Goal: Information Seeking & Learning: Learn about a topic

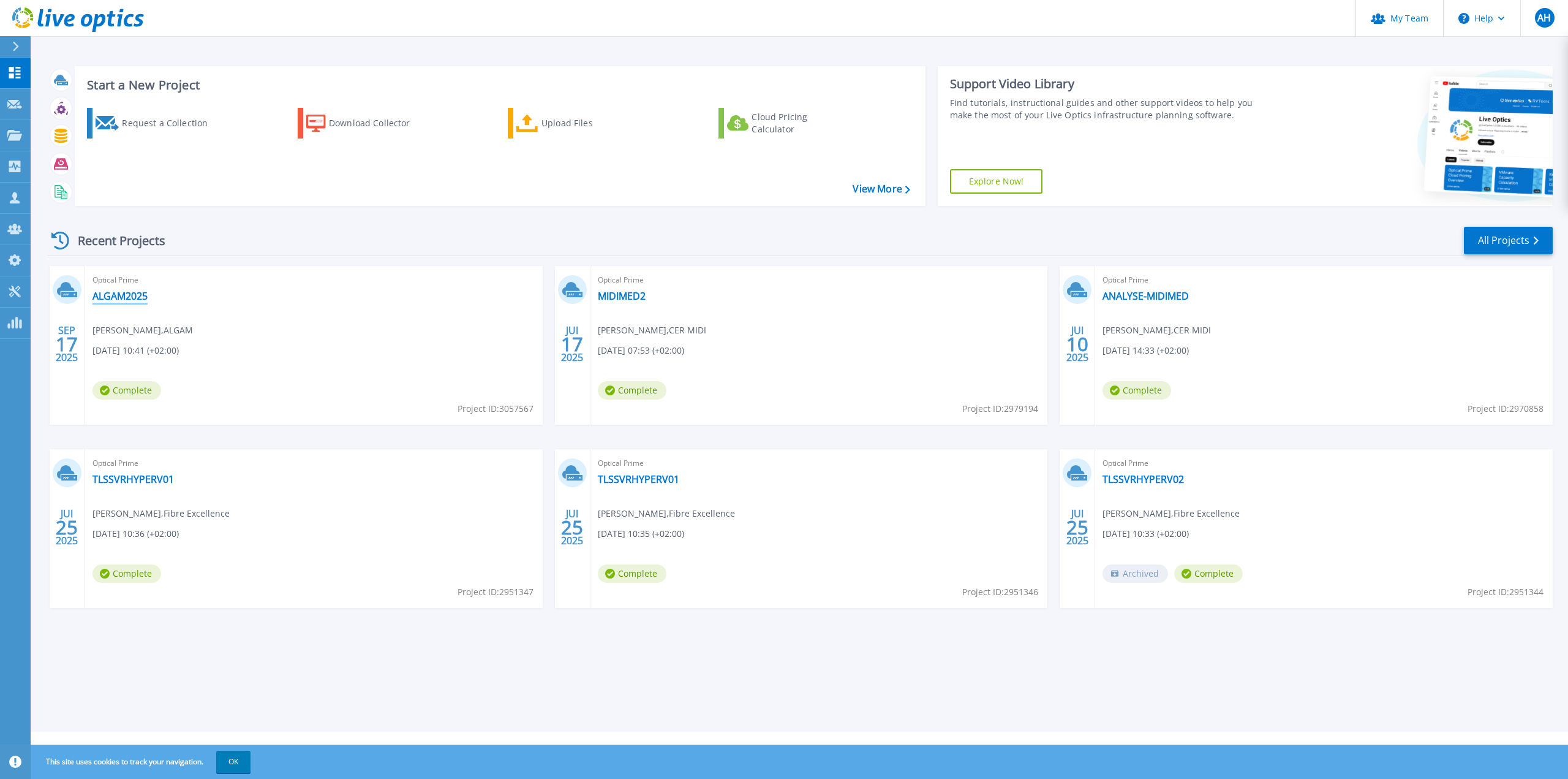
click at [109, 293] on link "ALGAM2025" at bounding box center [120, 296] width 55 height 12
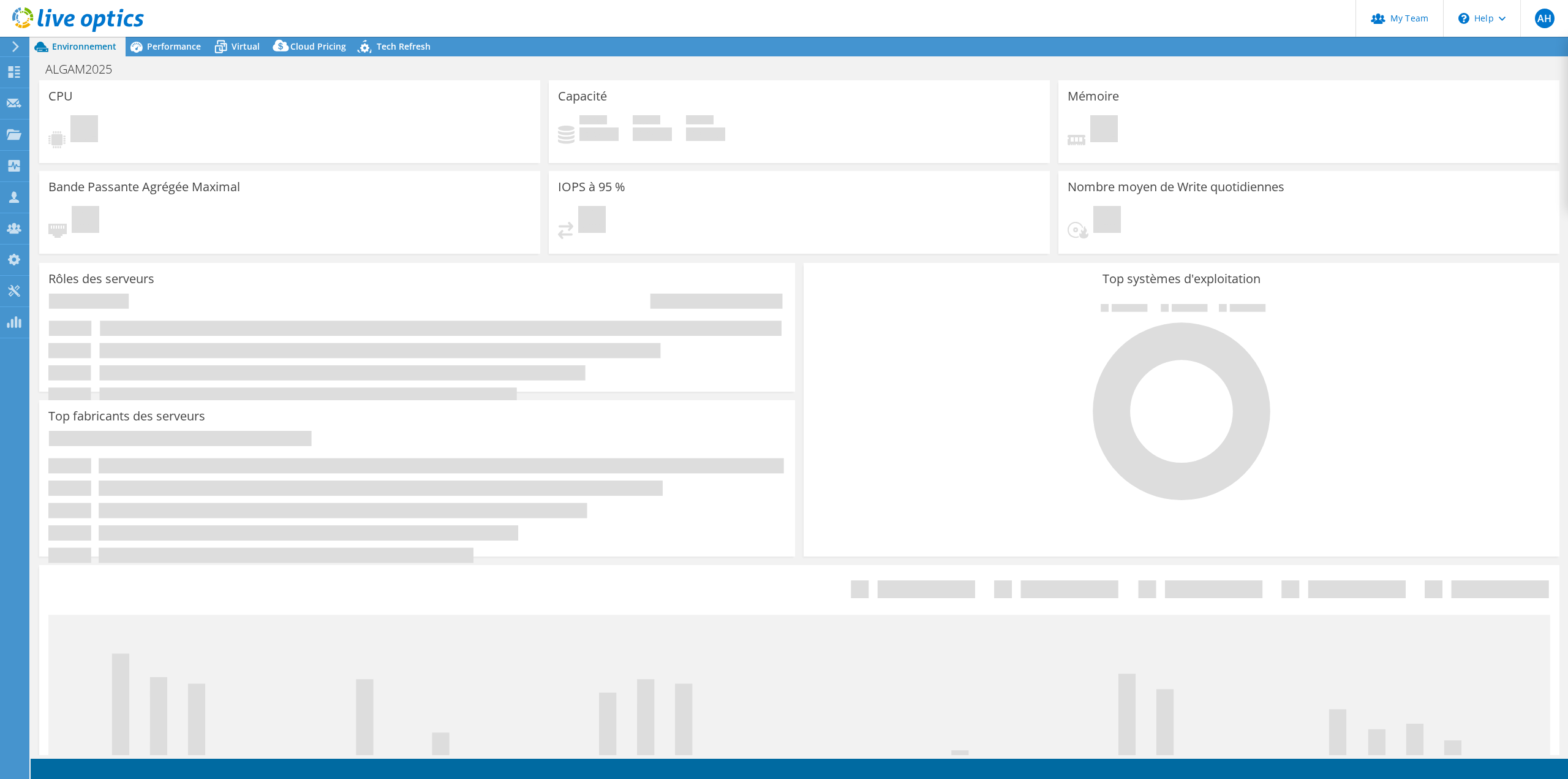
select select "USD"
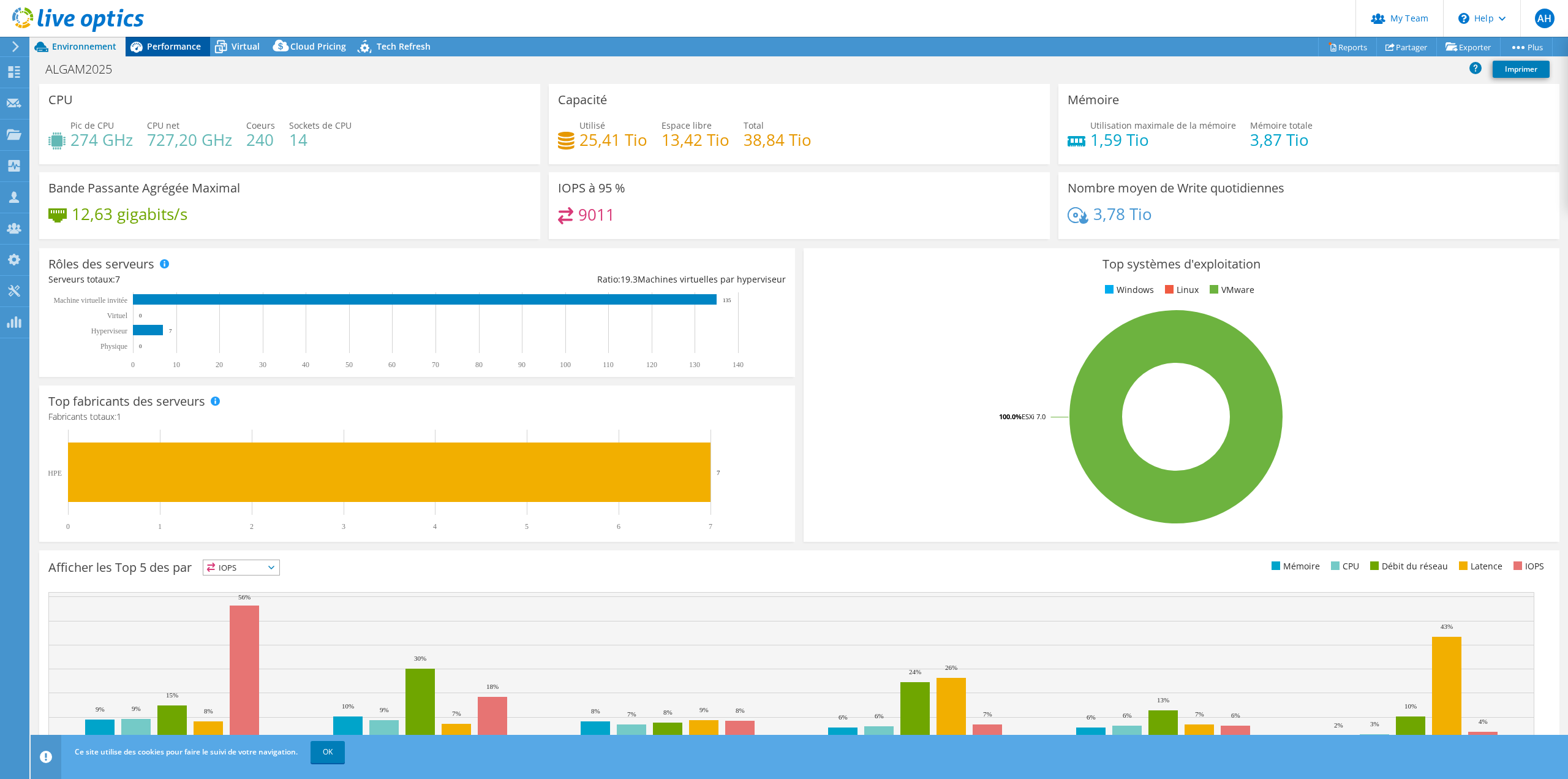
click at [156, 48] on span "Performance" at bounding box center [174, 46] width 54 height 12
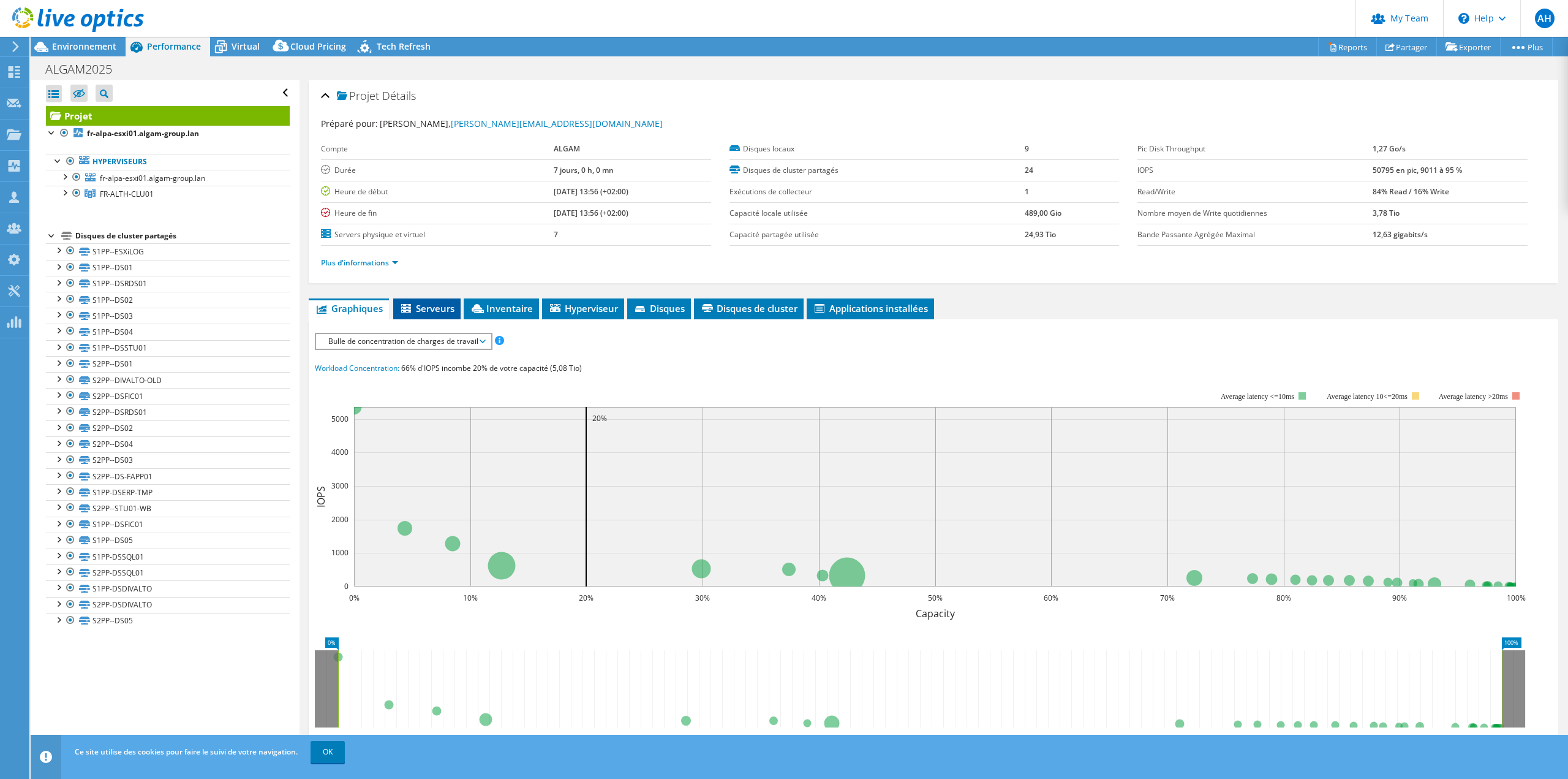
click at [440, 309] on span "Serveurs" at bounding box center [427, 308] width 55 height 12
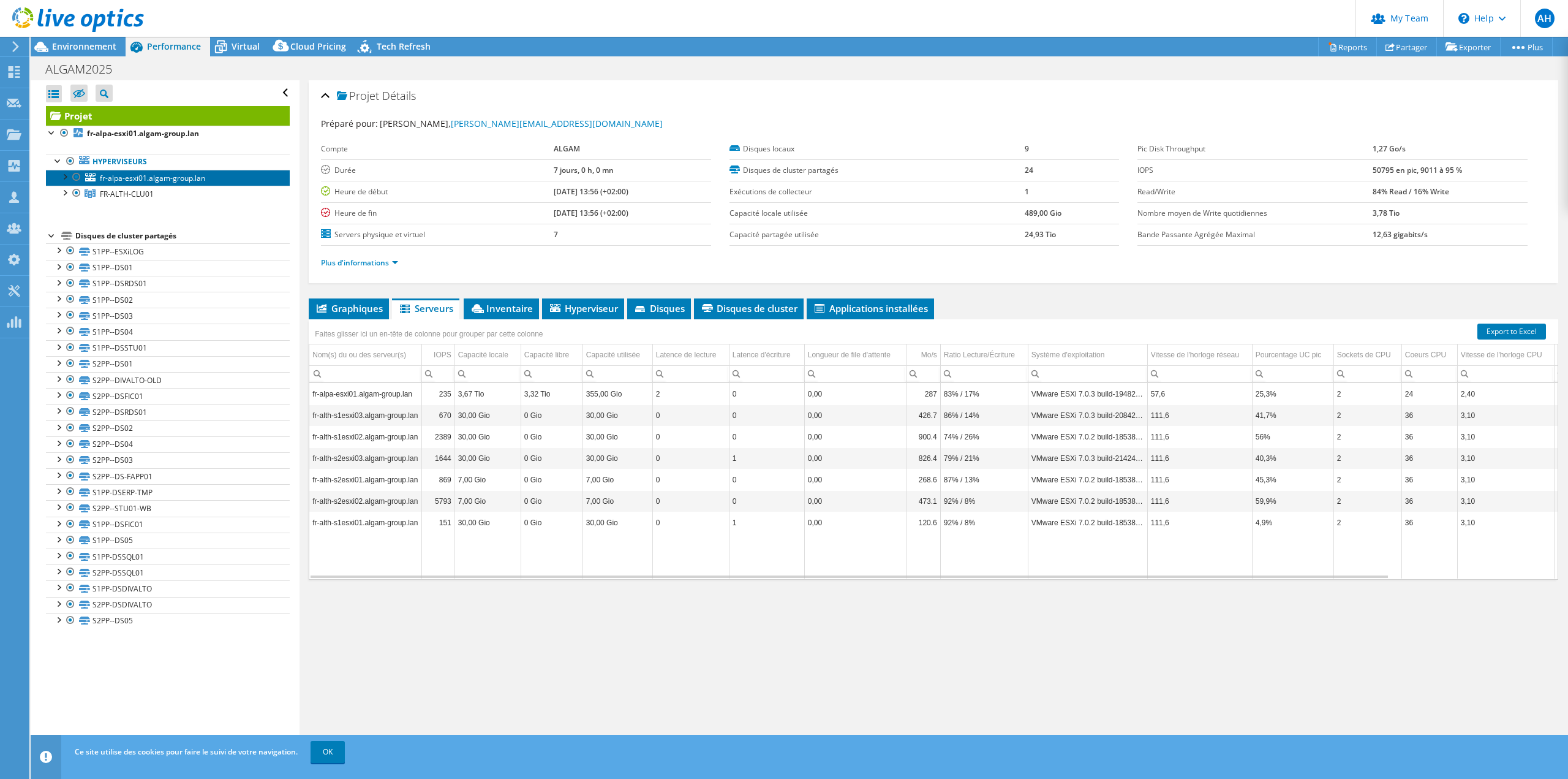
click at [119, 175] on span "fr-alpa-esxi01.algam-group.lan" at bounding box center [152, 178] width 105 height 10
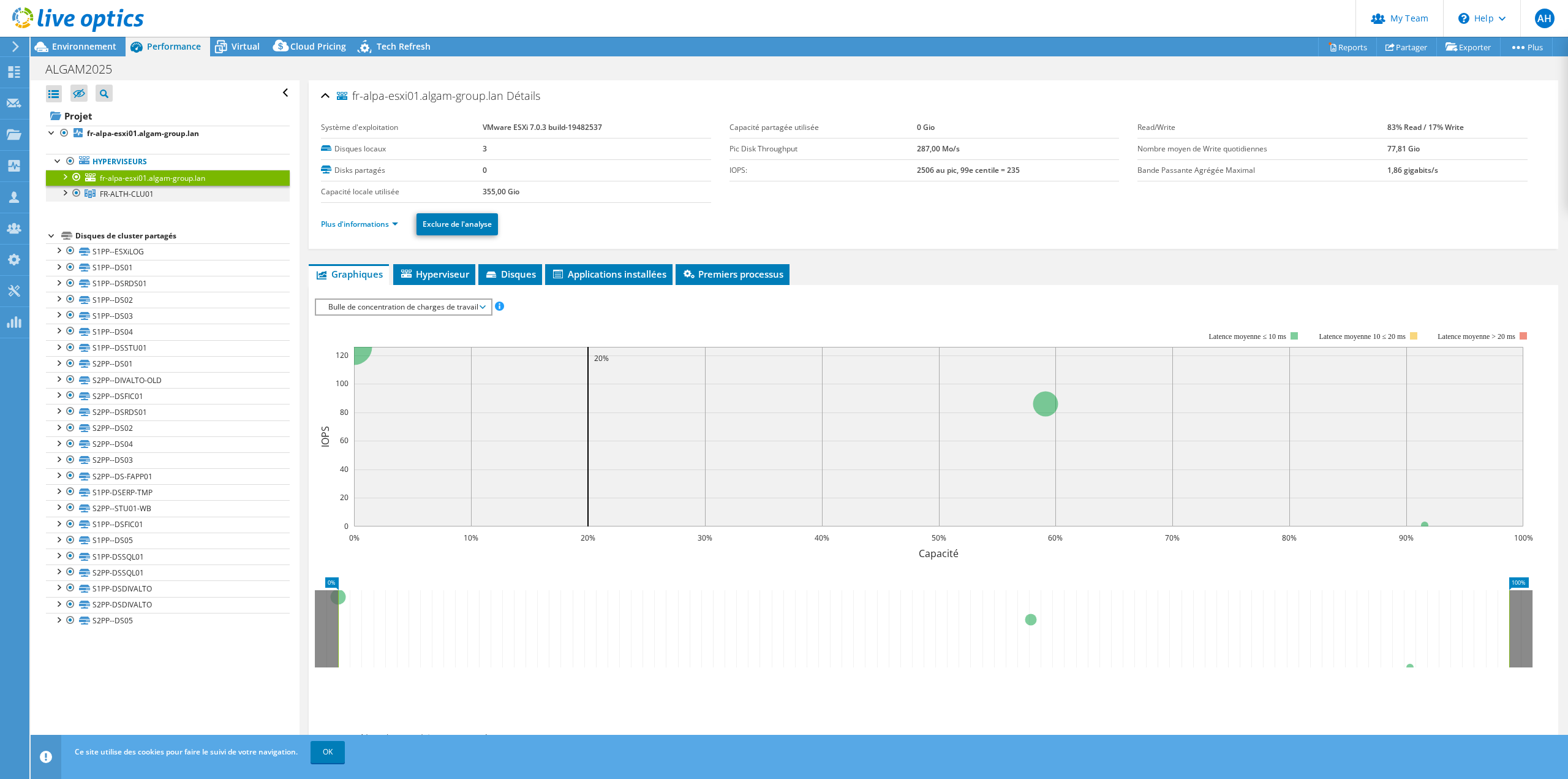
click at [62, 194] on div at bounding box center [64, 192] width 12 height 12
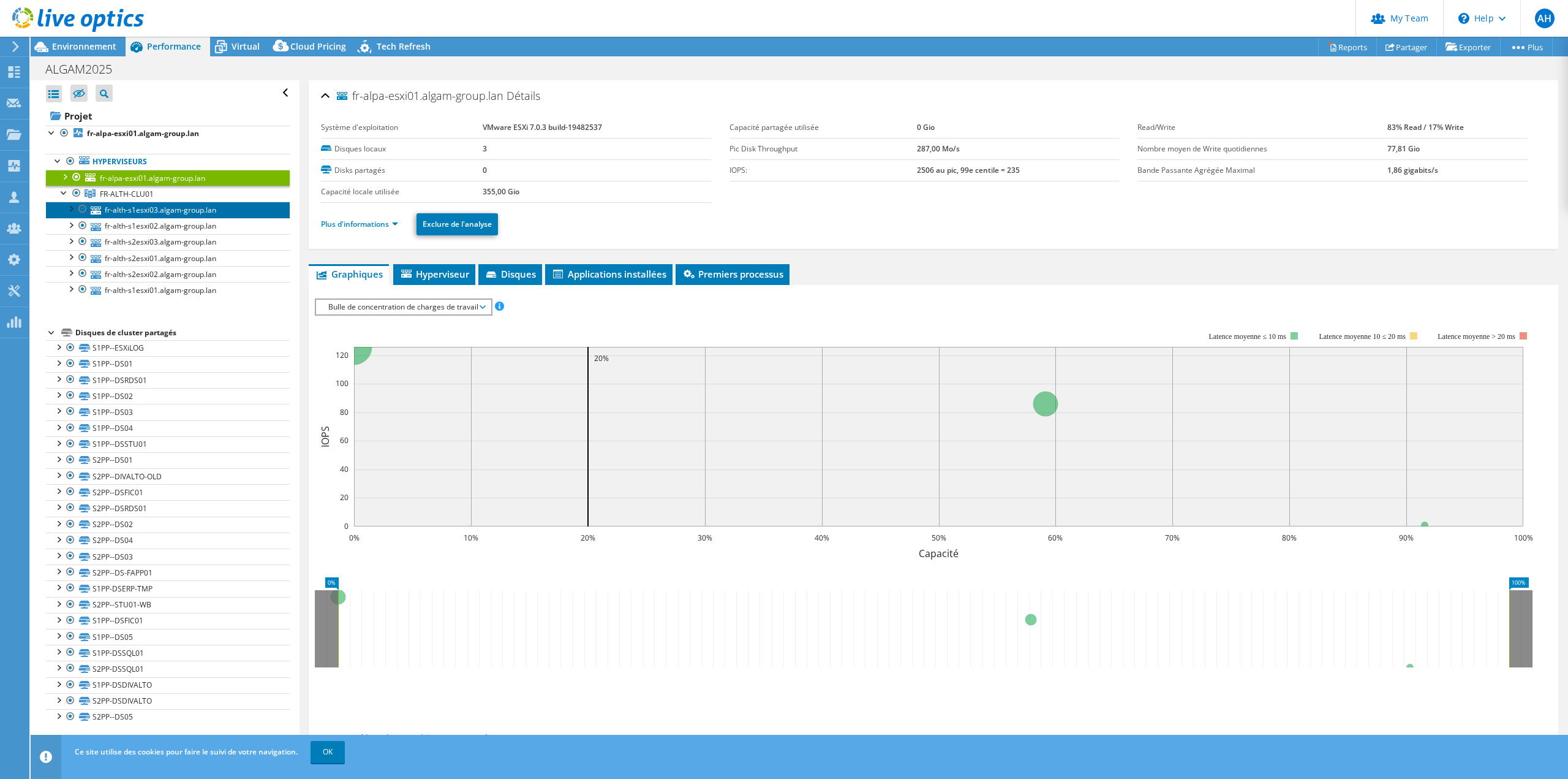
click at [139, 206] on link "fr-alth-s1esxi03.algam-group.lan" at bounding box center [168, 209] width 244 height 16
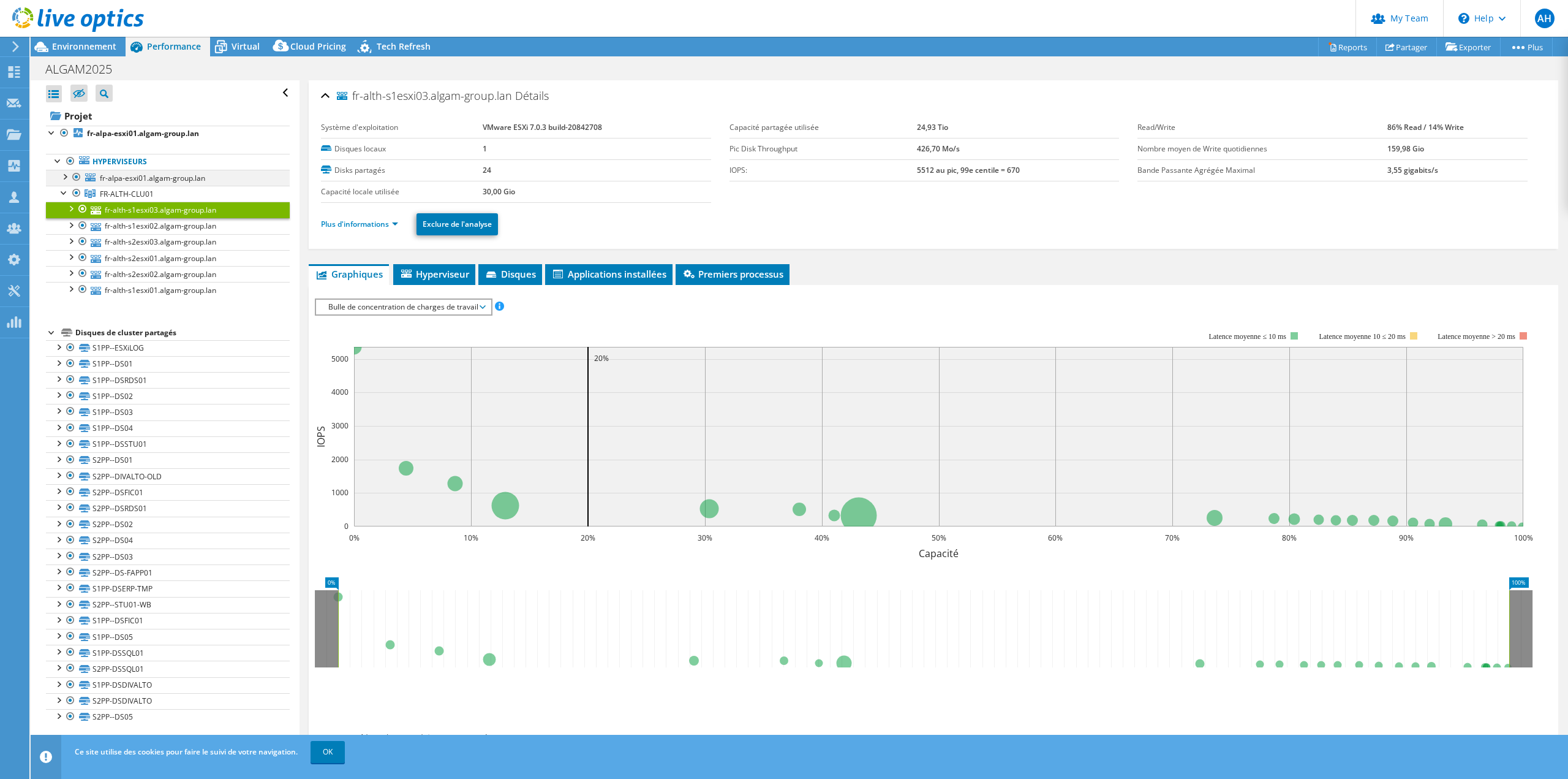
click at [66, 177] on div at bounding box center [64, 175] width 12 height 12
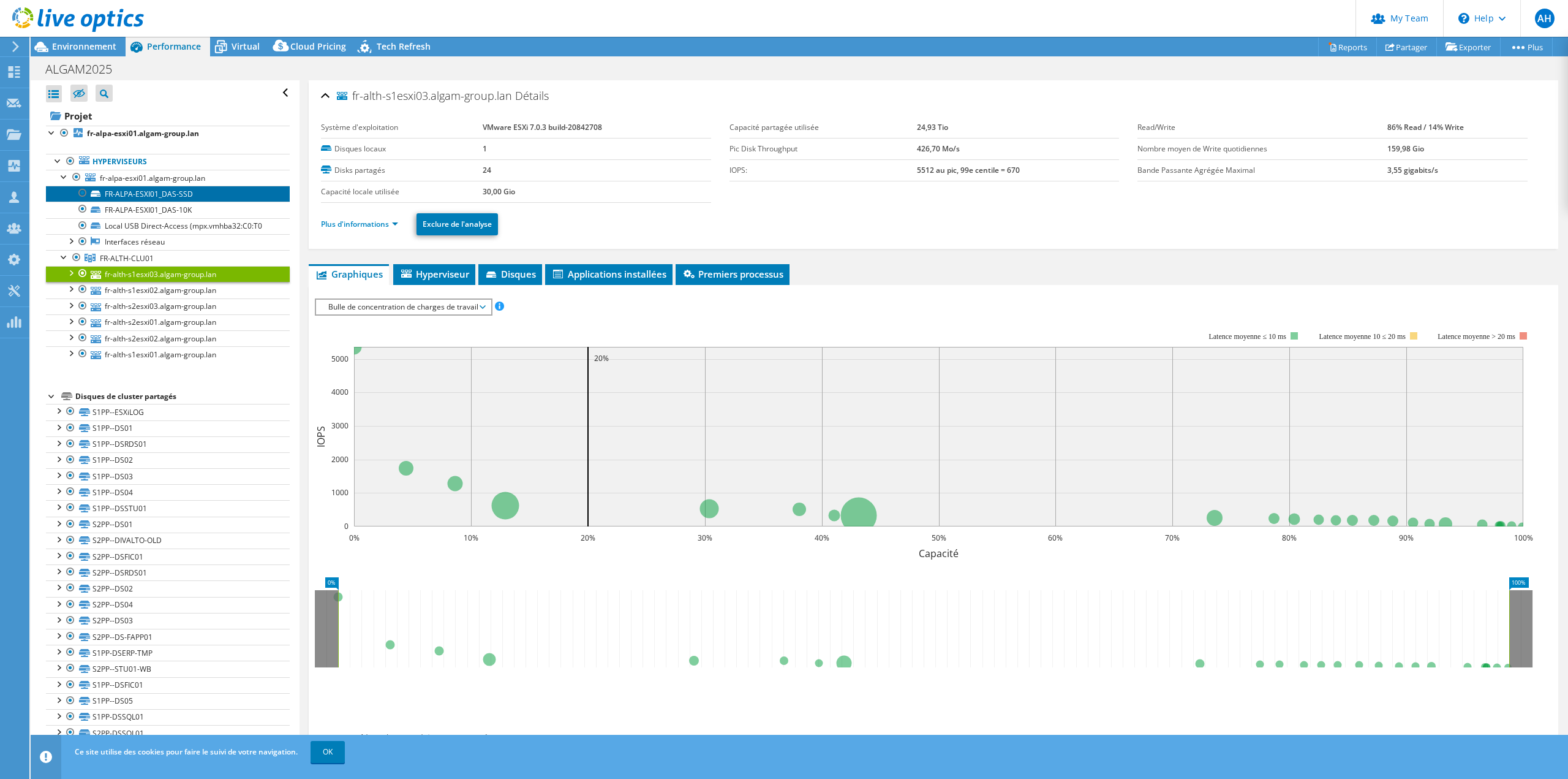
click at [147, 196] on link "FR-ALPA-ESXI01_DAS-SSD" at bounding box center [168, 194] width 244 height 16
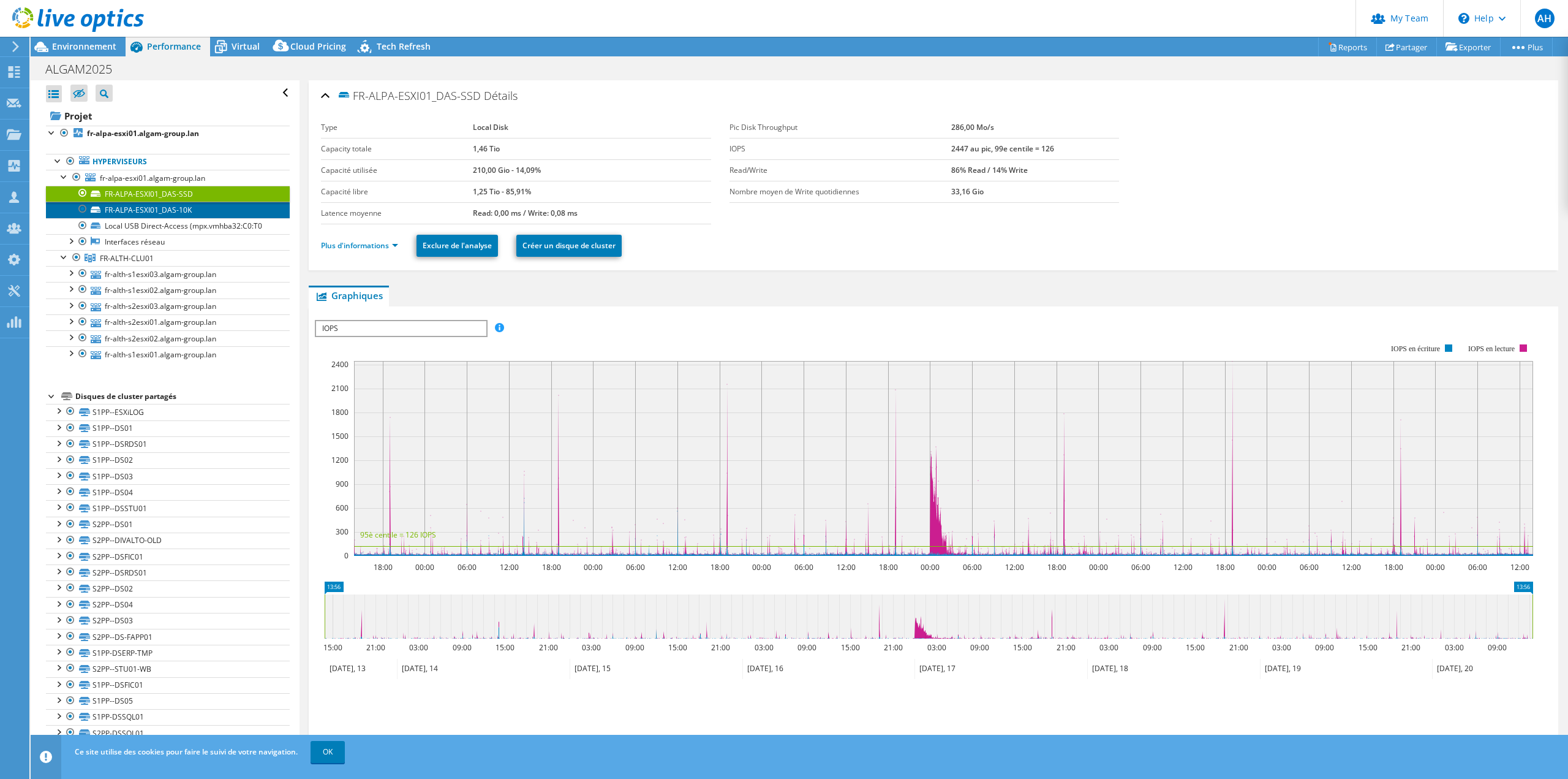
click at [152, 209] on link "FR-ALPA-ESXI01_DAS-10K" at bounding box center [168, 209] width 244 height 16
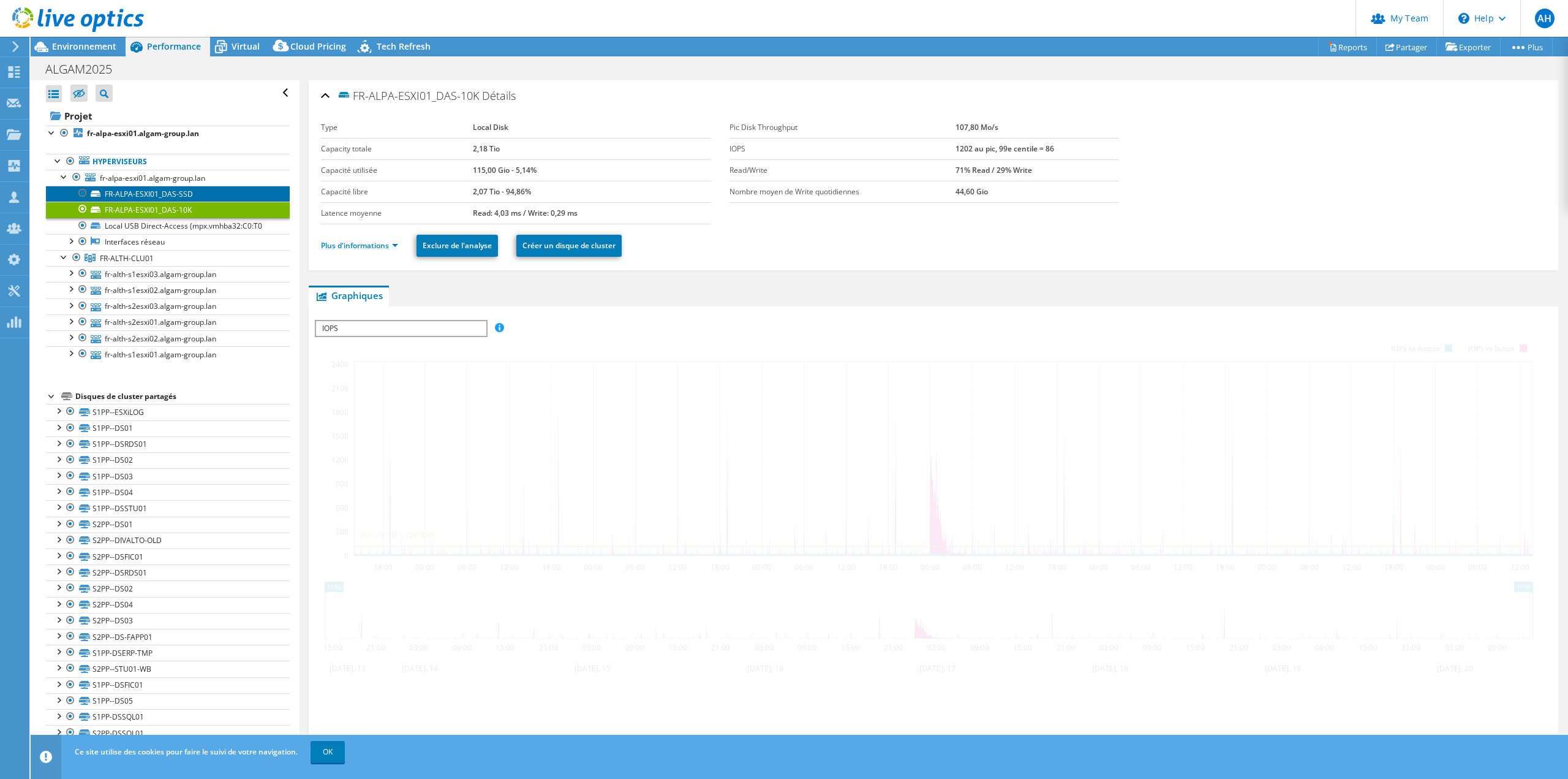
click at [149, 195] on link "FR-ALPA-ESXI01_DAS-SSD" at bounding box center [168, 194] width 244 height 16
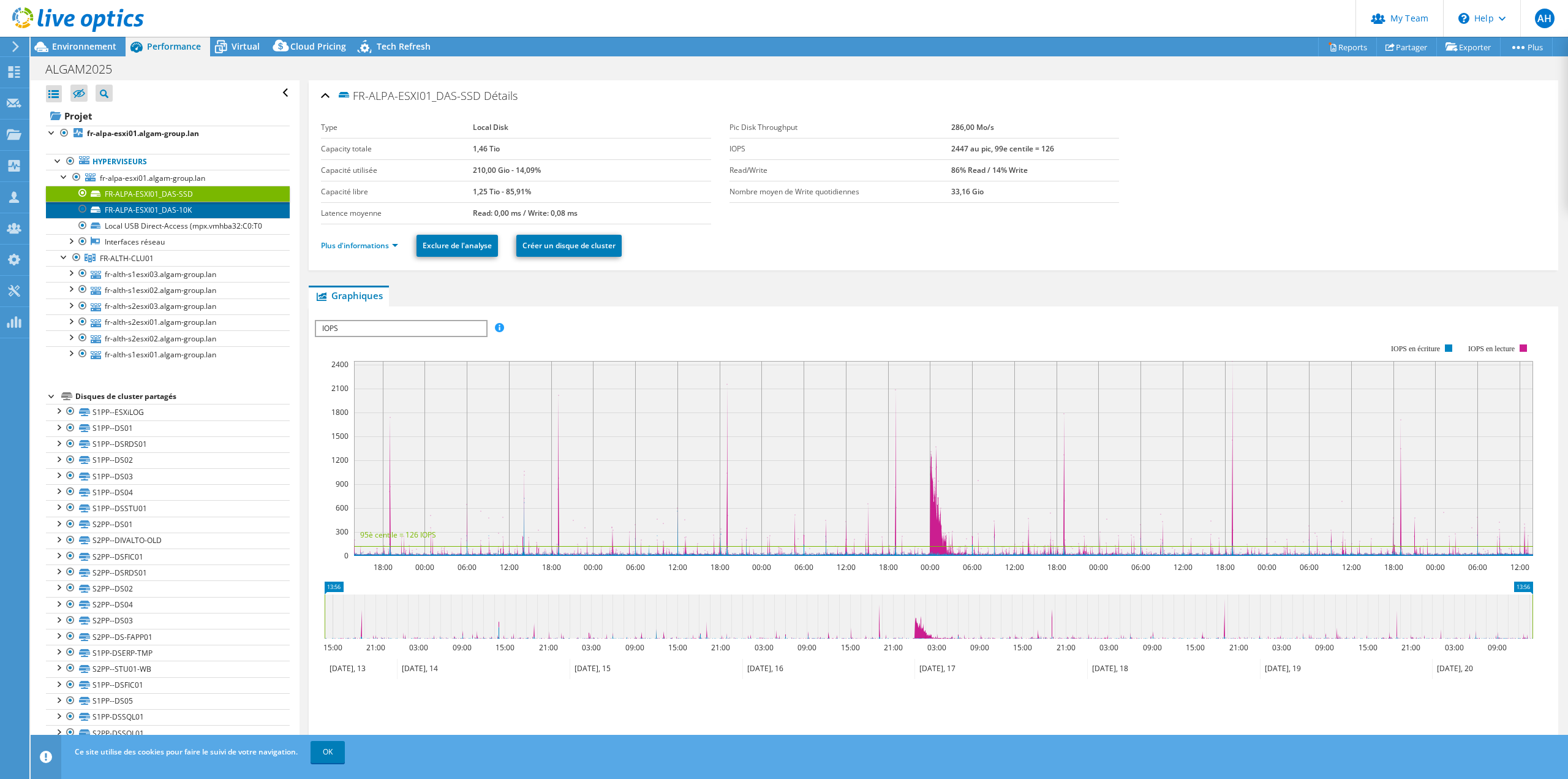
click at [197, 204] on link "FR-ALPA-ESXI01_DAS-10K" at bounding box center [168, 209] width 244 height 16
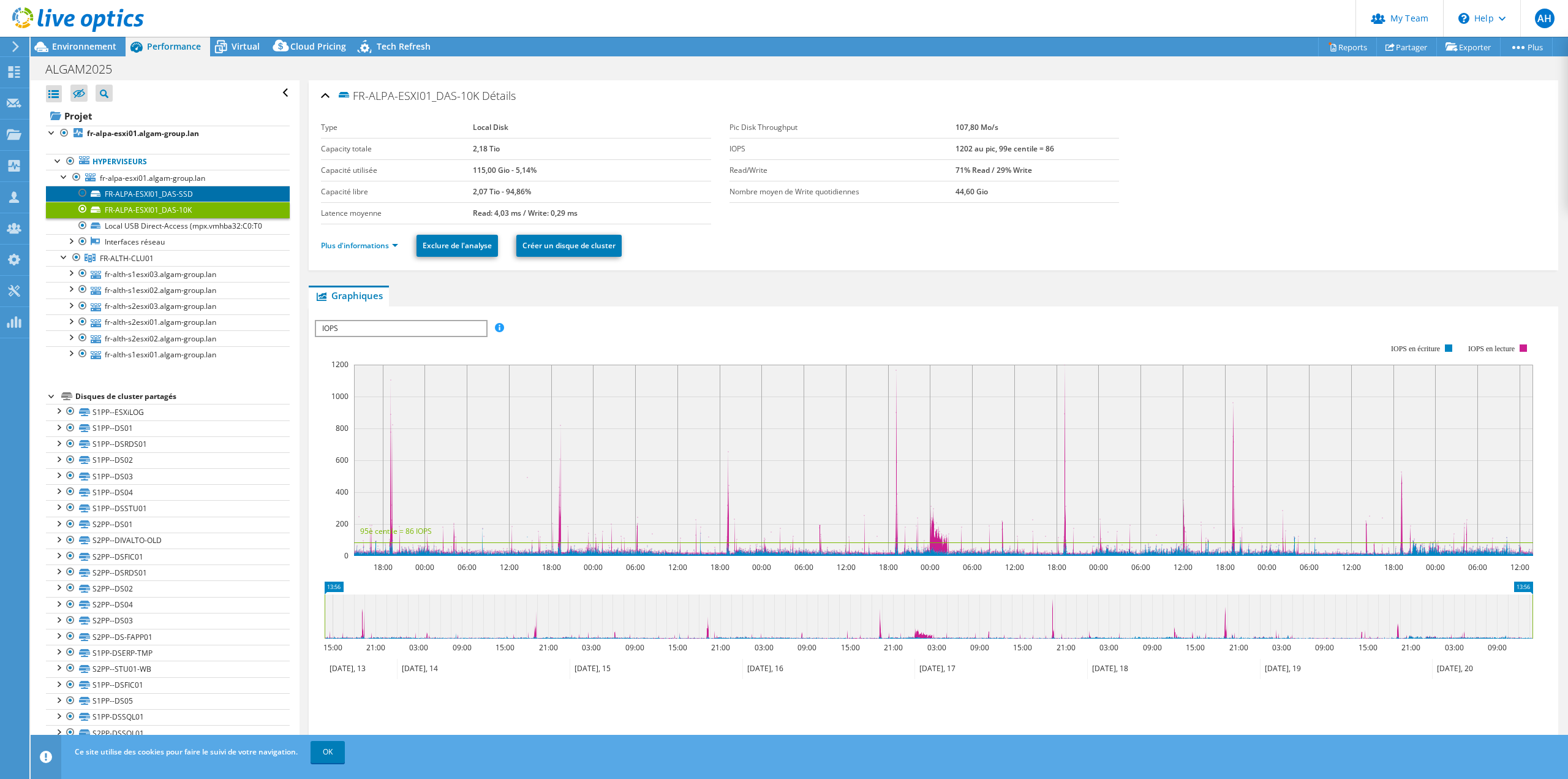
click at [215, 191] on link "FR-ALPA-ESXI01_DAS-SSD" at bounding box center [168, 194] width 244 height 16
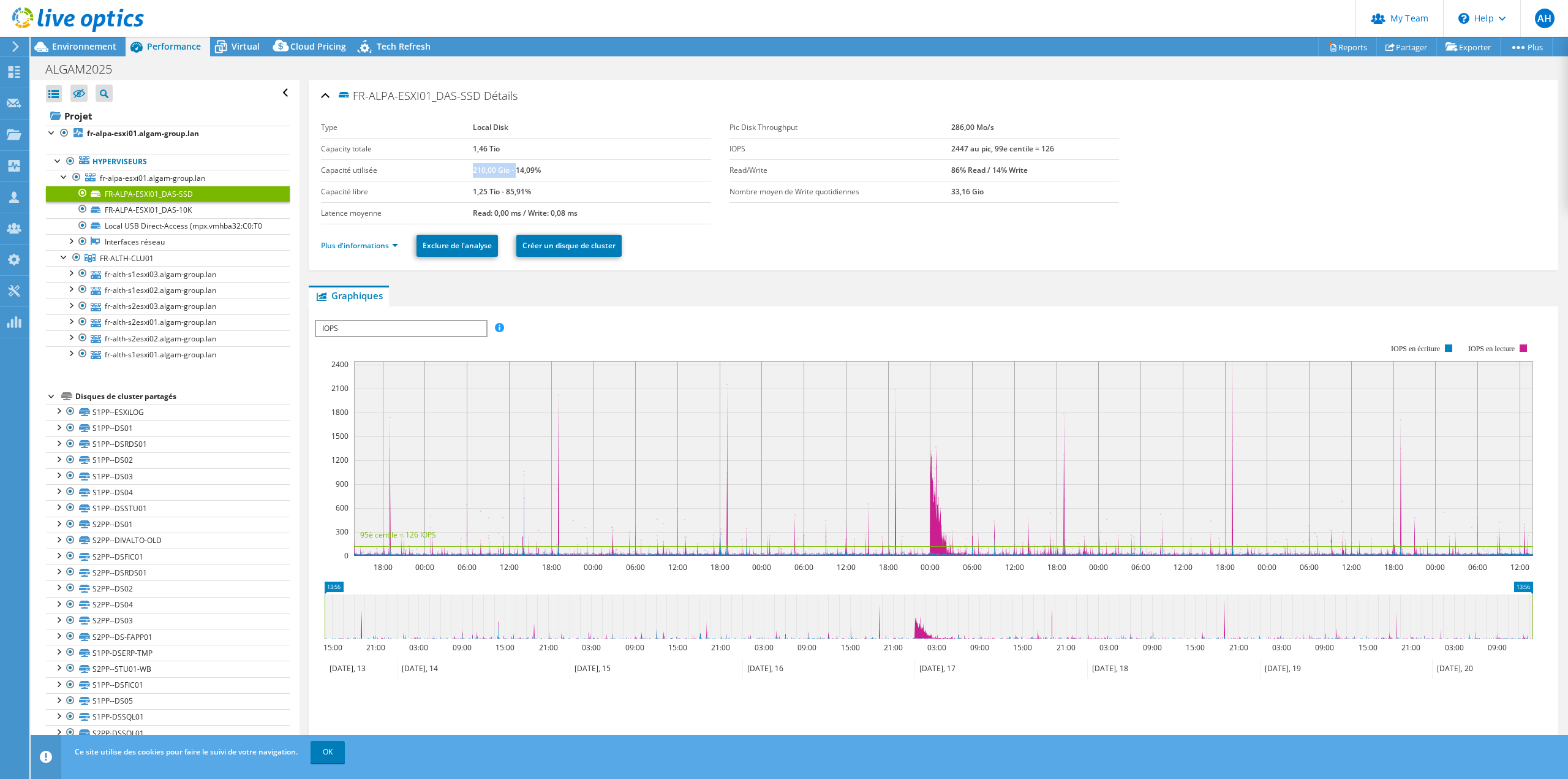
drag, startPoint x: 473, startPoint y: 168, endPoint x: 513, endPoint y: 168, distance: 40.0
click at [513, 168] on b "210,00 Gio - 14,09%" at bounding box center [507, 170] width 68 height 10
drag, startPoint x: 471, startPoint y: 191, endPoint x: 529, endPoint y: 190, distance: 58.0
click at [555, 187] on tr "Capacité libre 1,25 Tio - 85,91%" at bounding box center [516, 191] width 390 height 22
drag, startPoint x: 211, startPoint y: 213, endPoint x: 228, endPoint y: 214, distance: 17.0
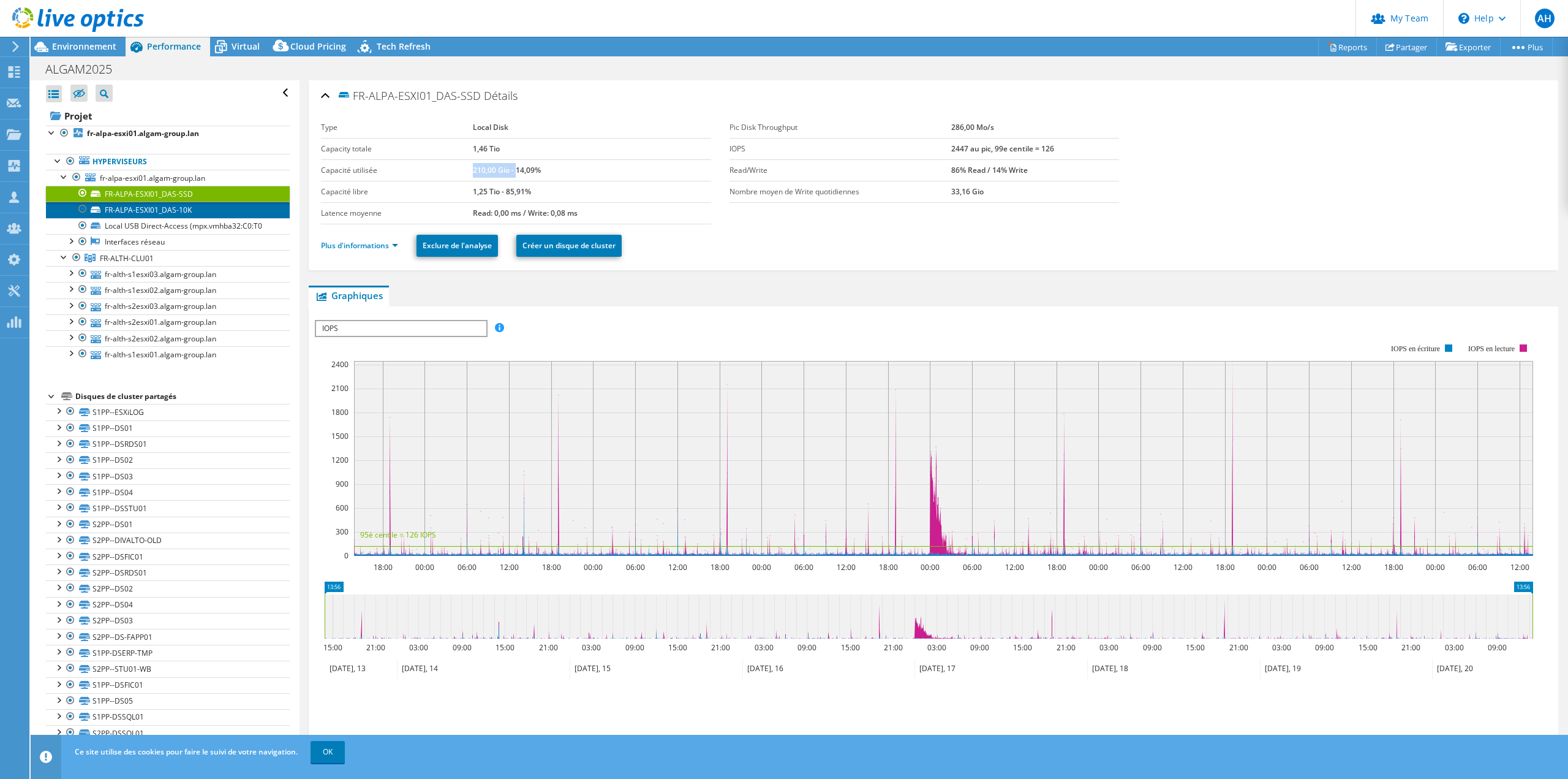
click at [212, 213] on link "FR-ALPA-ESXI01_DAS-10K" at bounding box center [168, 209] width 244 height 16
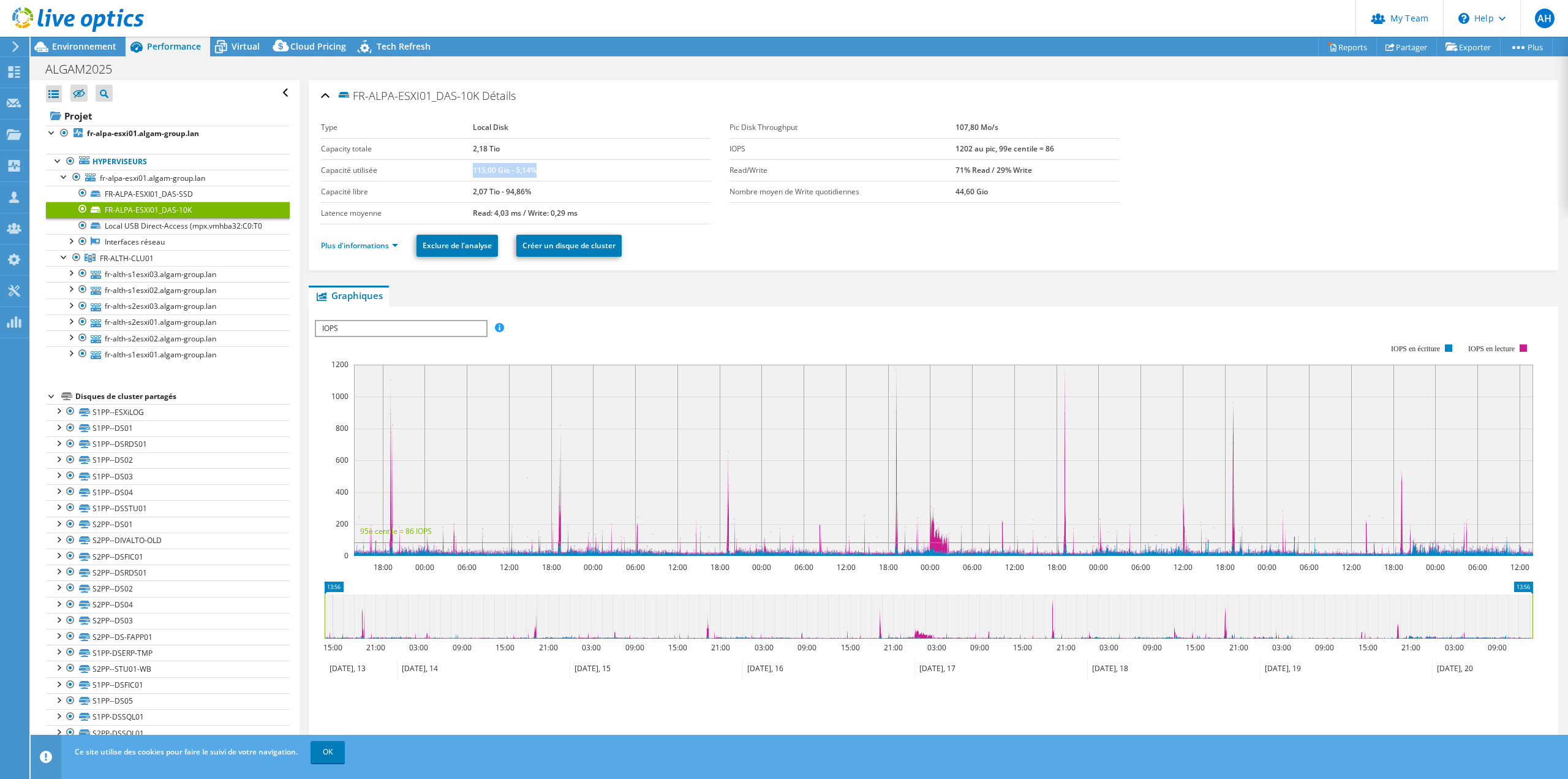
drag, startPoint x: 472, startPoint y: 170, endPoint x: 578, endPoint y: 184, distance: 106.9
click at [580, 166] on div "115,00 Gio - 5,14%" at bounding box center [592, 170] width 238 height 14
click at [217, 194] on link "FR-ALPA-ESXI01_DAS-SSD" at bounding box center [168, 194] width 244 height 16
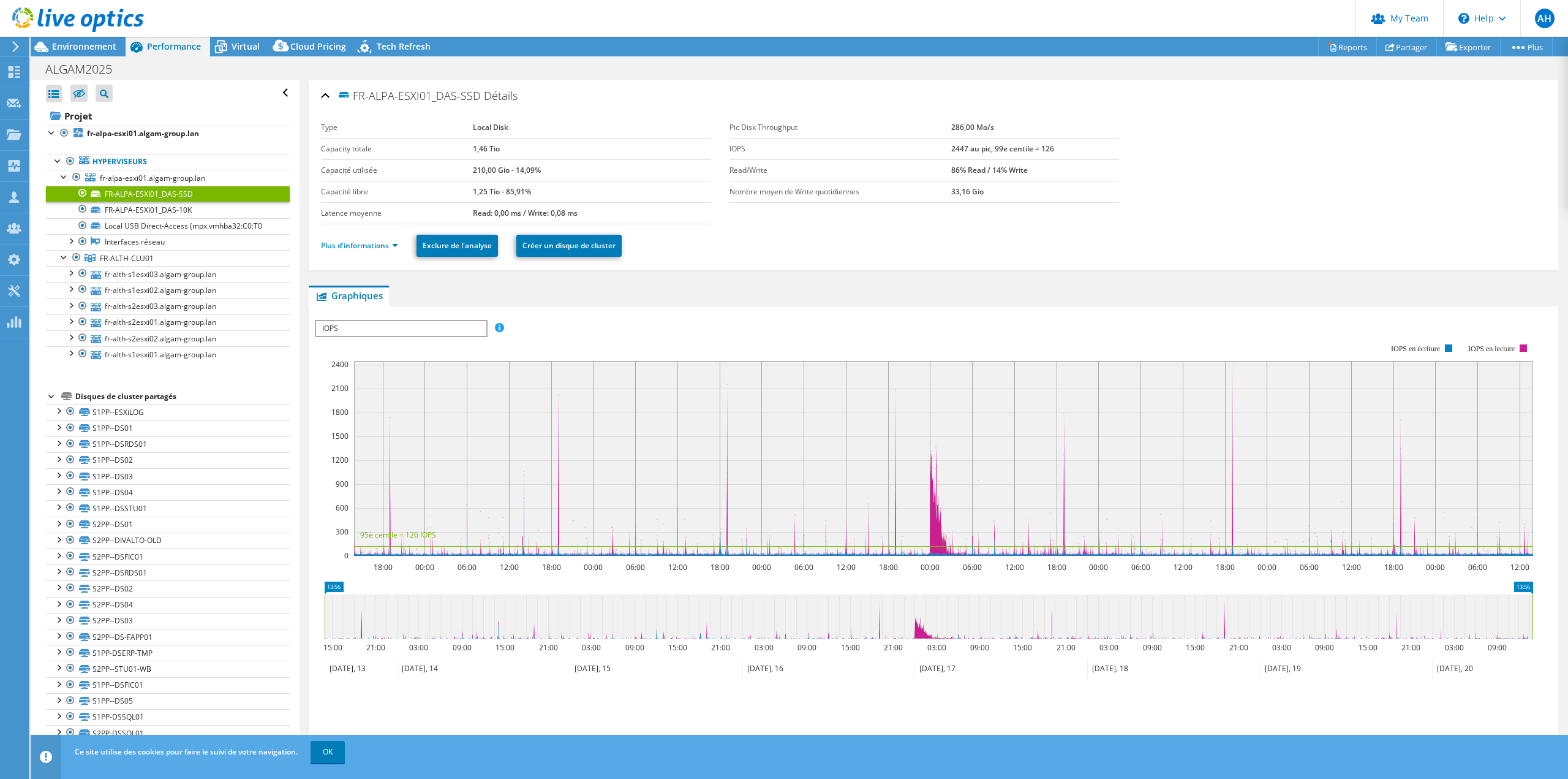
click at [167, 37] on div "Performance" at bounding box center [168, 46] width 84 height 20
click at [123, 183] on span "fr-alpa-esxi01.algam-group.lan" at bounding box center [152, 178] width 105 height 10
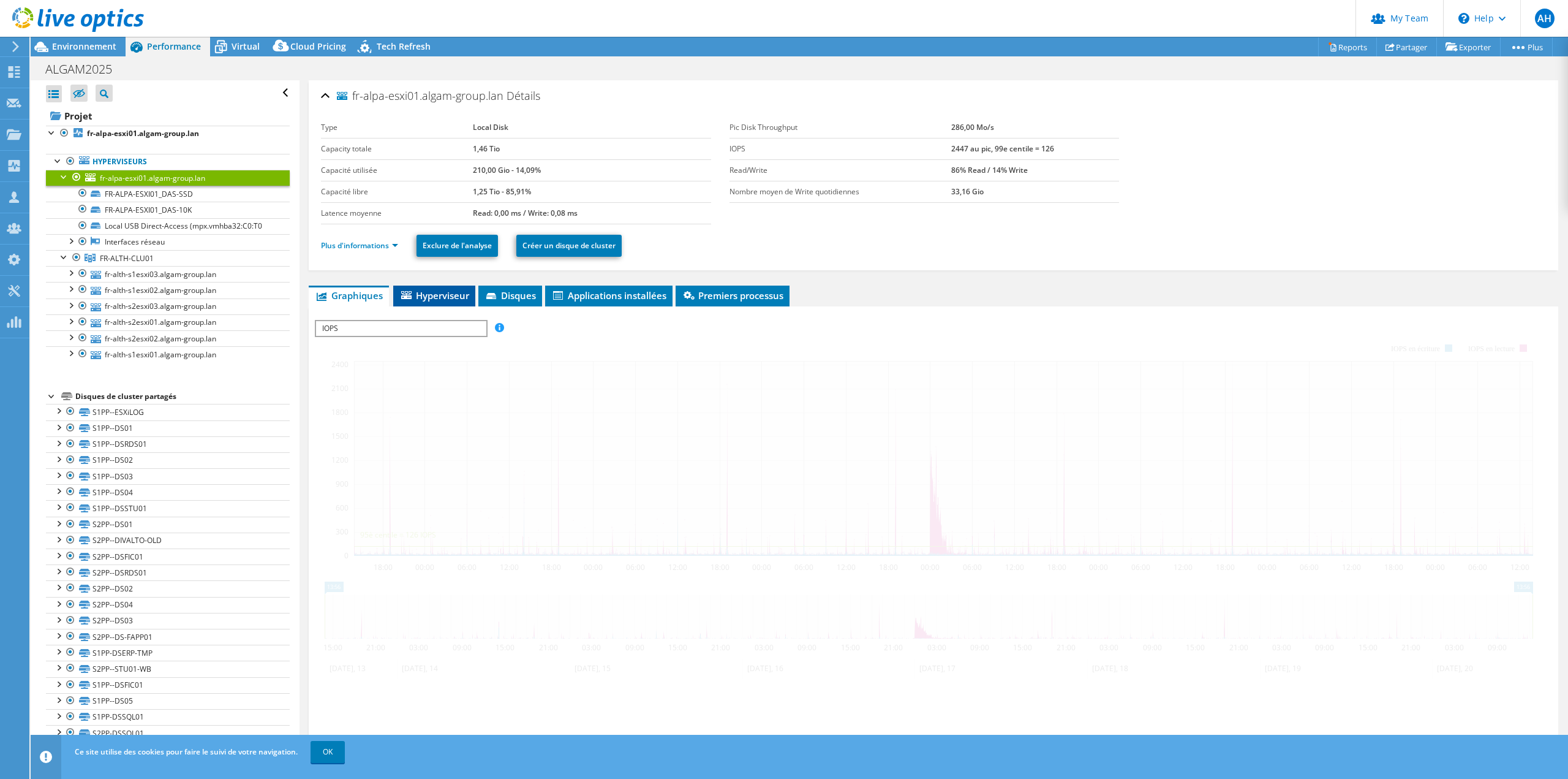
click at [429, 296] on span "Hyperviseur" at bounding box center [434, 295] width 70 height 12
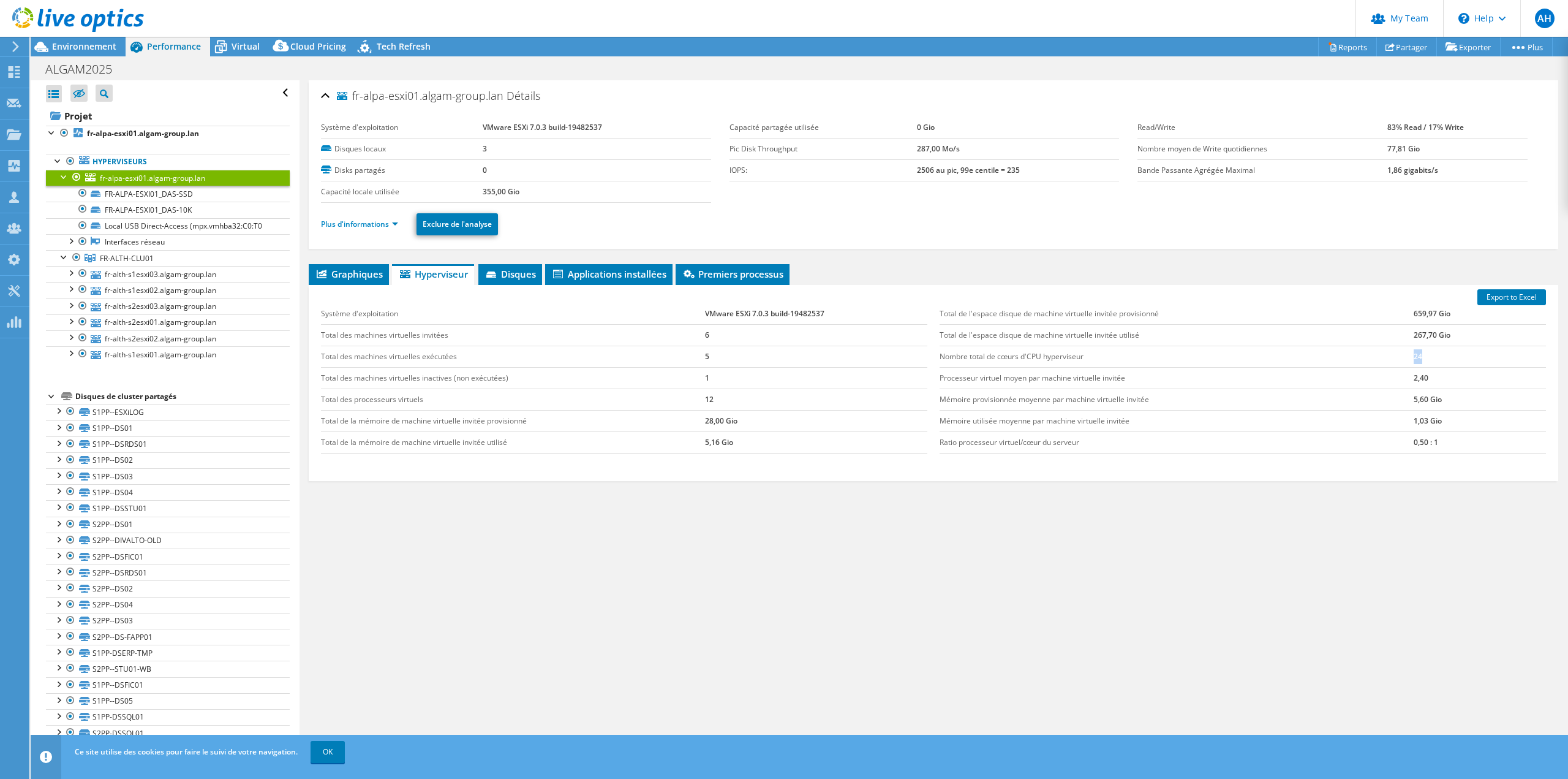
drag, startPoint x: 1404, startPoint y: 359, endPoint x: 1436, endPoint y: 361, distance: 32.1
click at [1436, 361] on tr "Nombre total de cœurs d'CPU hyperviseur 24" at bounding box center [1243, 356] width 607 height 22
click at [72, 43] on span "Environnement" at bounding box center [84, 46] width 64 height 12
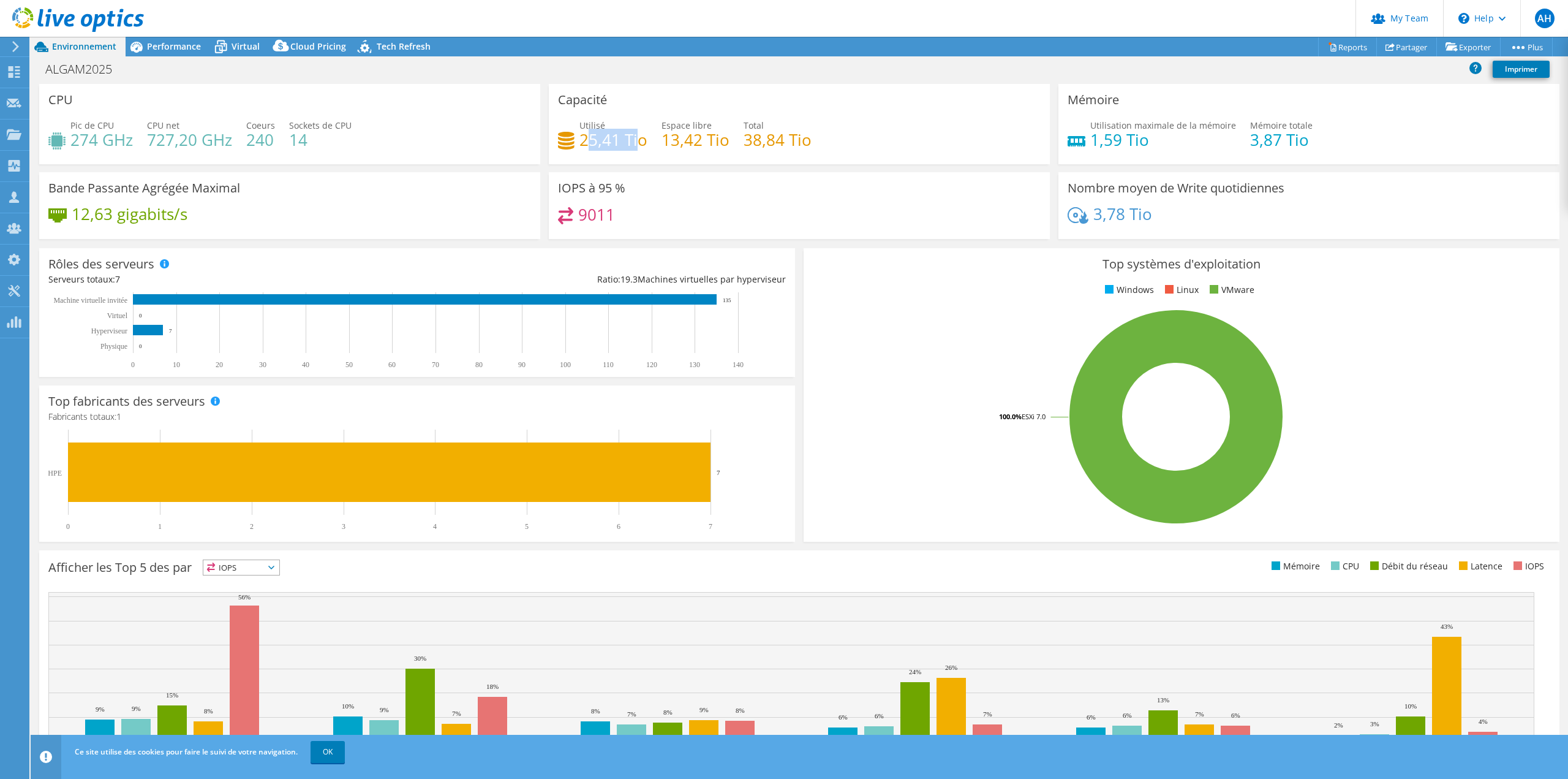
drag, startPoint x: 581, startPoint y: 138, endPoint x: 633, endPoint y: 139, distance: 52.0
click at [633, 139] on h4 "25,41 Tio" at bounding box center [614, 139] width 68 height 14
click at [594, 136] on h4 "25,41 Tio" at bounding box center [614, 139] width 68 height 14
drag, startPoint x: 741, startPoint y: 139, endPoint x: 857, endPoint y: 153, distance: 116.8
click at [857, 153] on div "Utilisé 25,41 Tio Espace libre 13,42 Tio Total 38,84 Tio" at bounding box center [800, 139] width 483 height 40
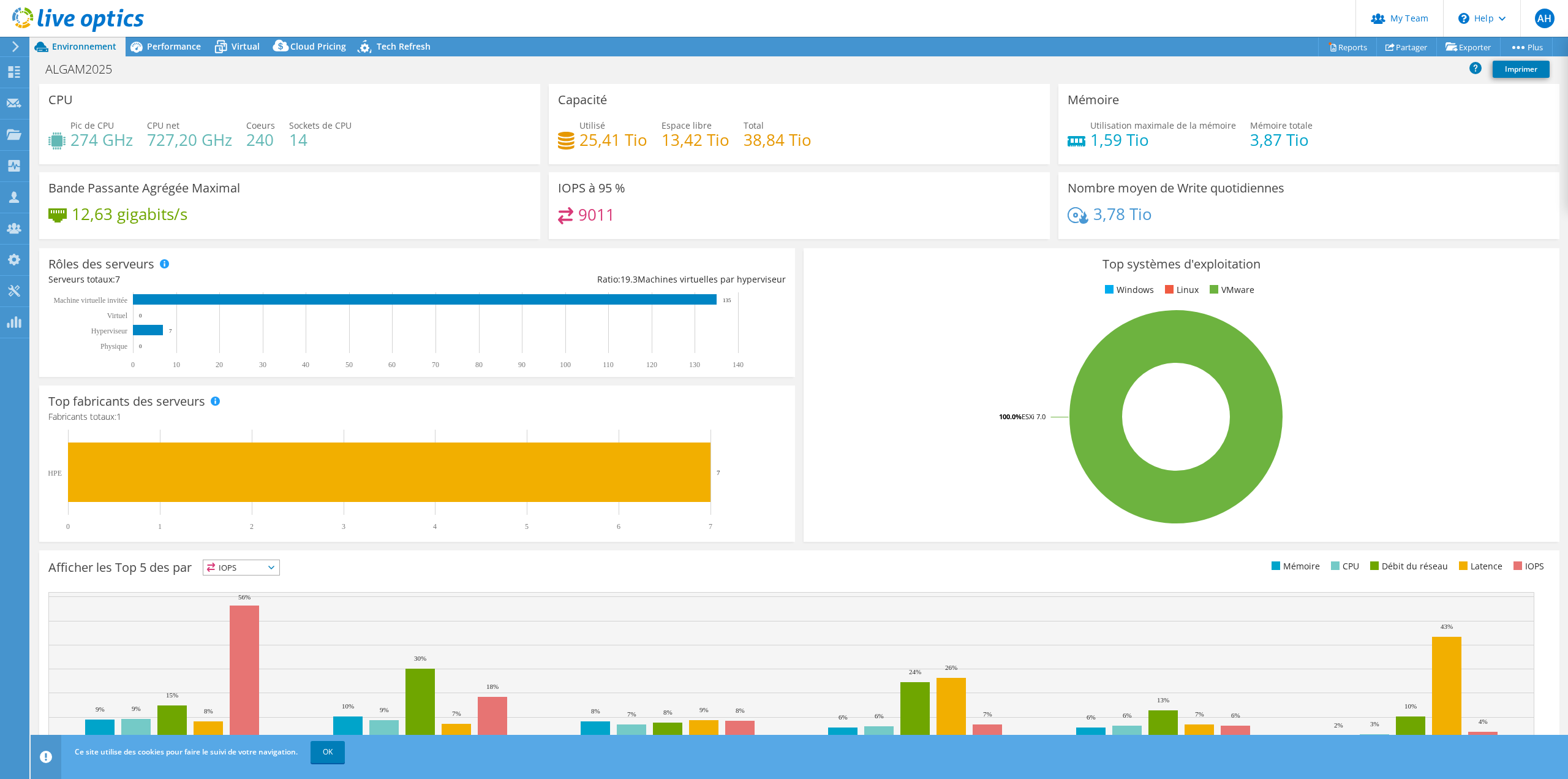
click at [872, 124] on div "Utilisé 25,41 Tio Espace libre 13,42 Tio Total 38,84 Tio" at bounding box center [800, 139] width 483 height 40
